Goal: Browse casually: Explore the website without a specific task or goal

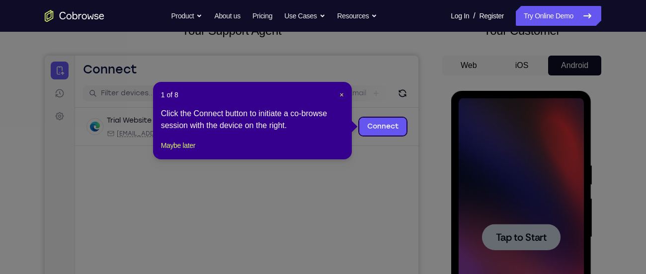
scroll to position [74, 0]
click at [337, 93] on header "1 of 8 ×" at bounding box center [252, 95] width 183 height 10
click at [338, 93] on header "1 of 8 ×" at bounding box center [252, 95] width 183 height 10
click at [340, 93] on span "×" at bounding box center [342, 95] width 4 height 8
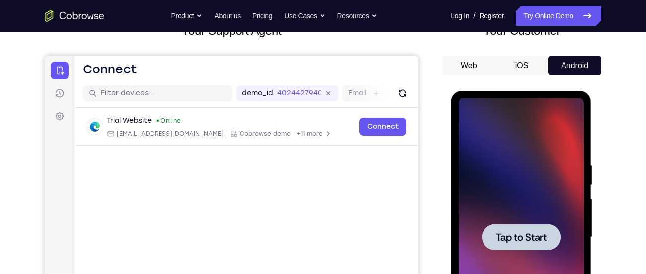
click at [491, 208] on div at bounding box center [520, 237] width 125 height 278
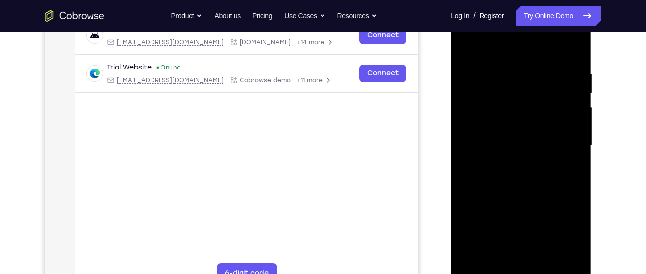
scroll to position [204, 0]
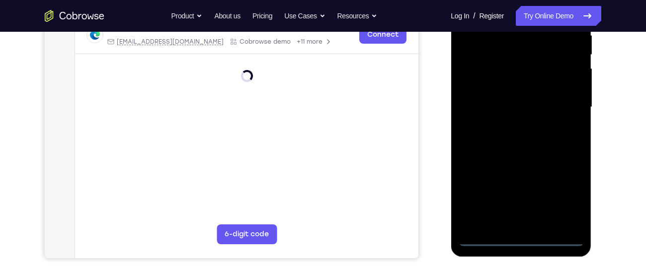
click at [517, 241] on div at bounding box center [520, 107] width 125 height 278
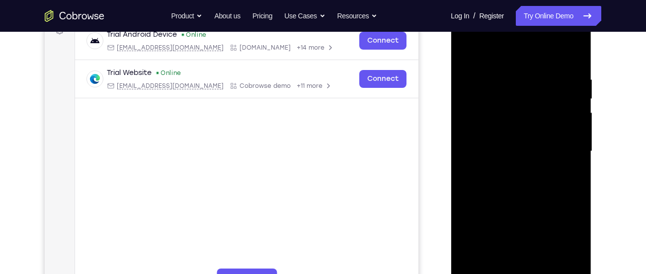
scroll to position [159, 0]
click at [559, 245] on div at bounding box center [520, 152] width 125 height 278
click at [503, 55] on div at bounding box center [520, 152] width 125 height 278
click at [562, 145] on div at bounding box center [520, 152] width 125 height 278
click at [513, 172] on div at bounding box center [520, 152] width 125 height 278
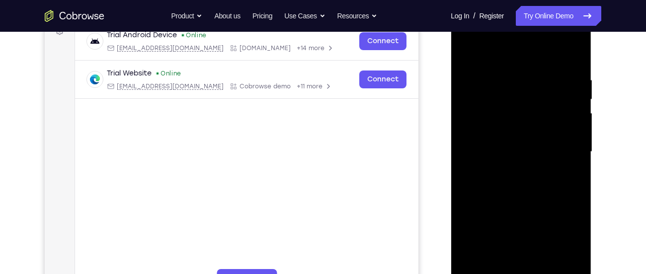
click at [501, 144] on div at bounding box center [520, 152] width 125 height 278
click at [495, 136] on div at bounding box center [520, 152] width 125 height 278
click at [483, 153] on div at bounding box center [520, 152] width 125 height 278
click at [478, 185] on div at bounding box center [520, 152] width 125 height 278
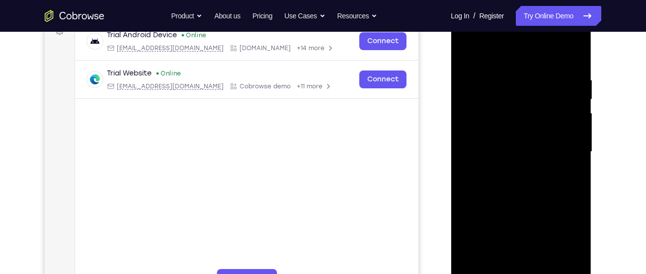
click at [478, 185] on div at bounding box center [520, 152] width 125 height 278
drag, startPoint x: 497, startPoint y: 54, endPoint x: 510, endPoint y: 19, distance: 36.7
click at [510, 19] on div at bounding box center [520, 152] width 125 height 278
click at [512, 180] on div at bounding box center [520, 152] width 125 height 278
click at [494, 184] on div at bounding box center [520, 152] width 125 height 278
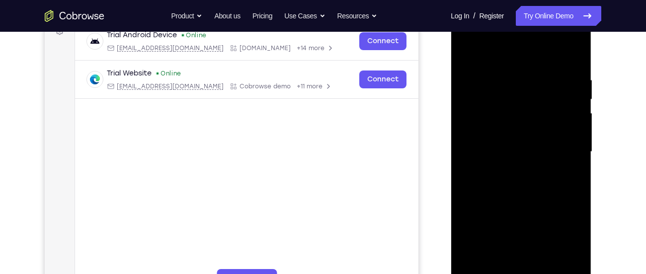
click at [494, 184] on div at bounding box center [520, 152] width 125 height 278
click at [520, 191] on div at bounding box center [520, 152] width 125 height 278
click at [575, 266] on div at bounding box center [520, 152] width 125 height 278
click at [576, 269] on div at bounding box center [520, 152] width 125 height 278
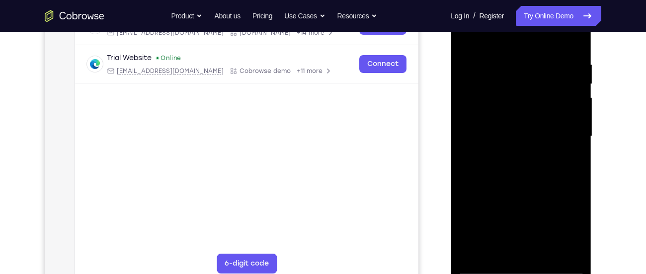
scroll to position [175, 0]
click at [471, 256] on div at bounding box center [520, 136] width 125 height 278
click at [579, 32] on div at bounding box center [520, 136] width 125 height 278
click at [552, 50] on div at bounding box center [520, 136] width 125 height 278
click at [494, 47] on div at bounding box center [520, 136] width 125 height 278
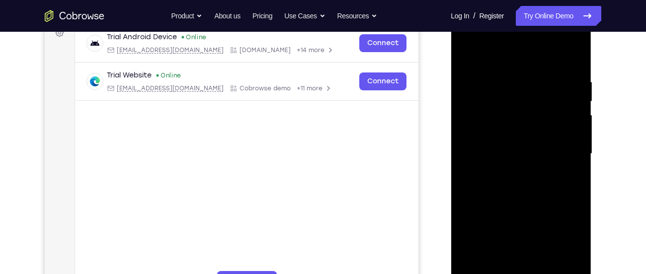
scroll to position [156, 0]
click at [509, 85] on div at bounding box center [520, 155] width 125 height 278
click at [466, 54] on div at bounding box center [520, 155] width 125 height 278
click at [542, 72] on div at bounding box center [520, 155] width 125 height 278
click at [469, 56] on div at bounding box center [520, 155] width 125 height 278
